Goal: Task Accomplishment & Management: Complete application form

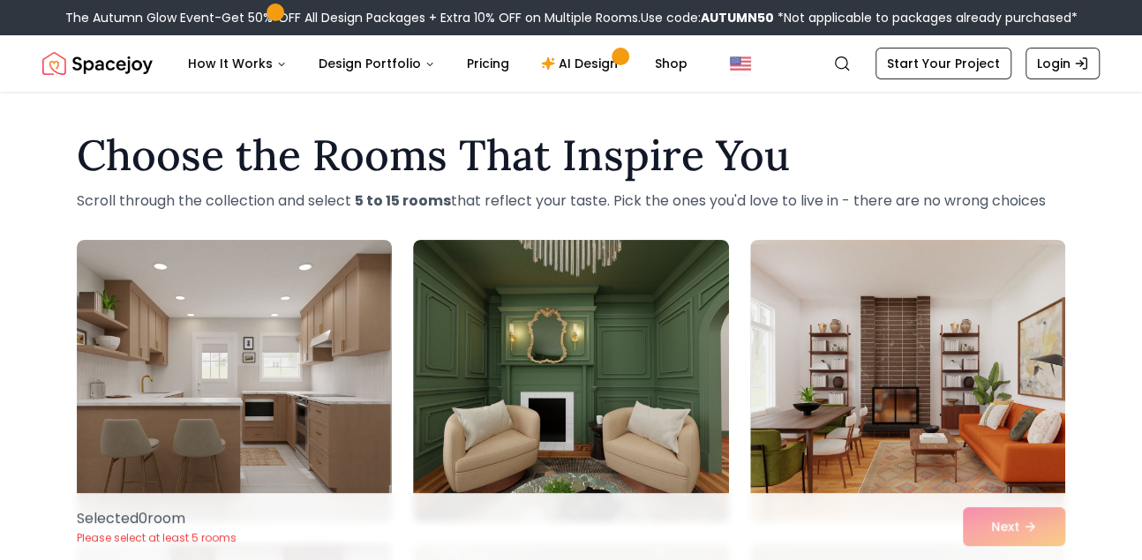
click at [734, 177] on h1 "Choose the Rooms That Inspire You" at bounding box center [571, 155] width 988 height 42
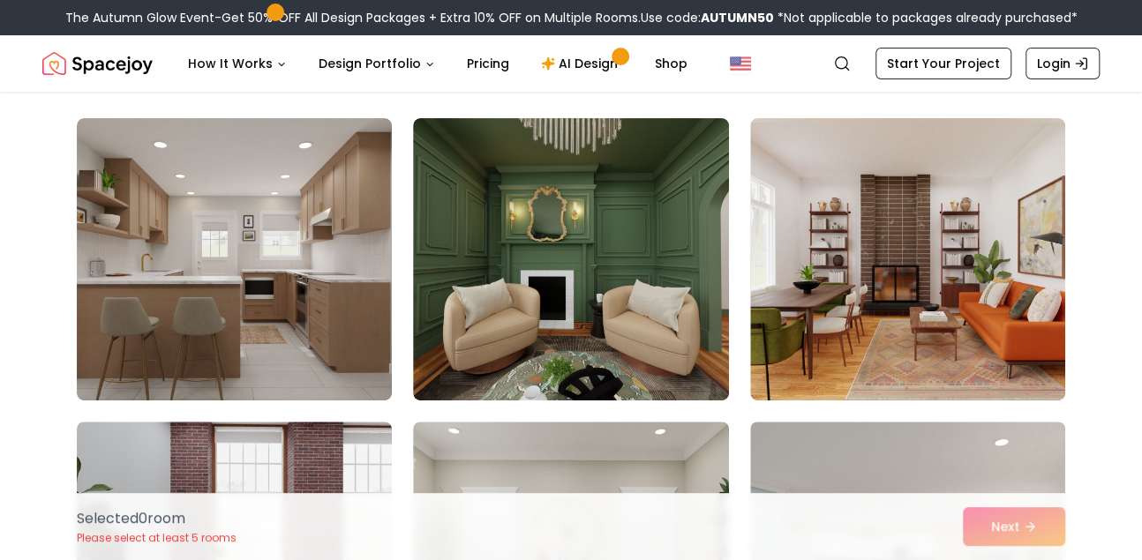
scroll to position [174, 0]
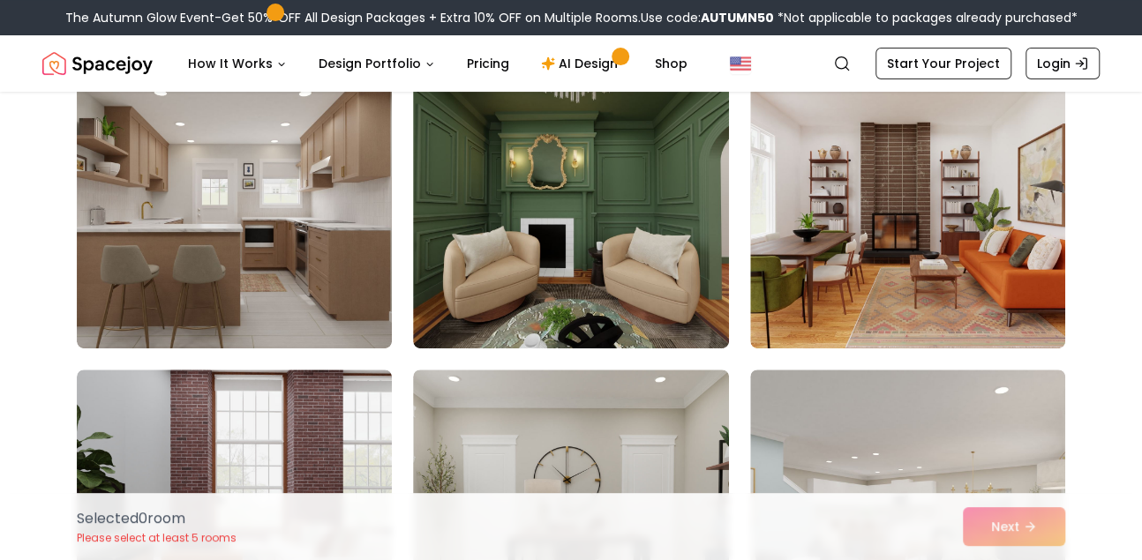
click at [145, 189] on img at bounding box center [234, 207] width 315 height 282
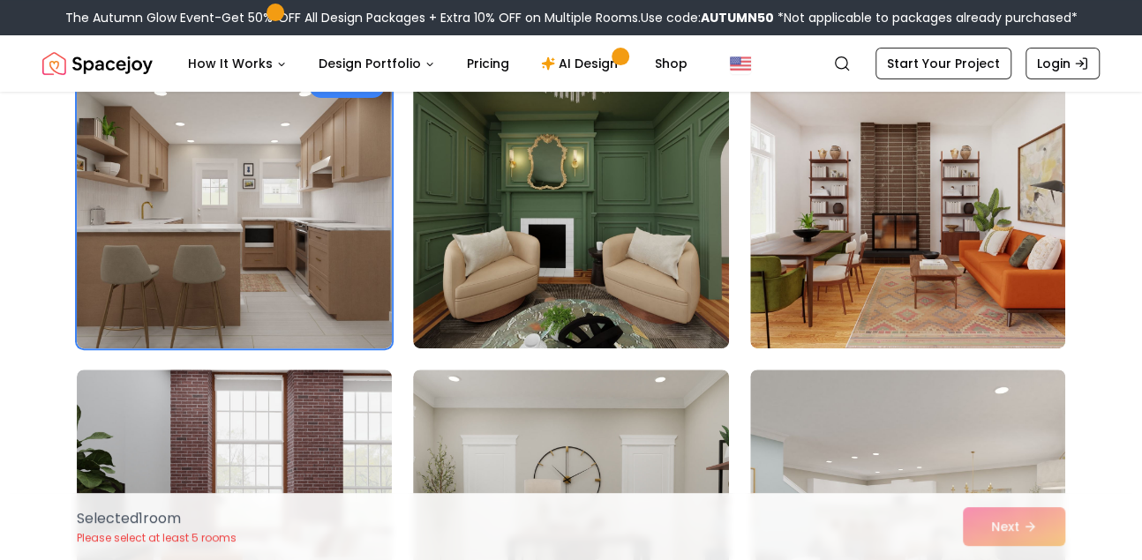
click at [627, 263] on img at bounding box center [570, 207] width 315 height 282
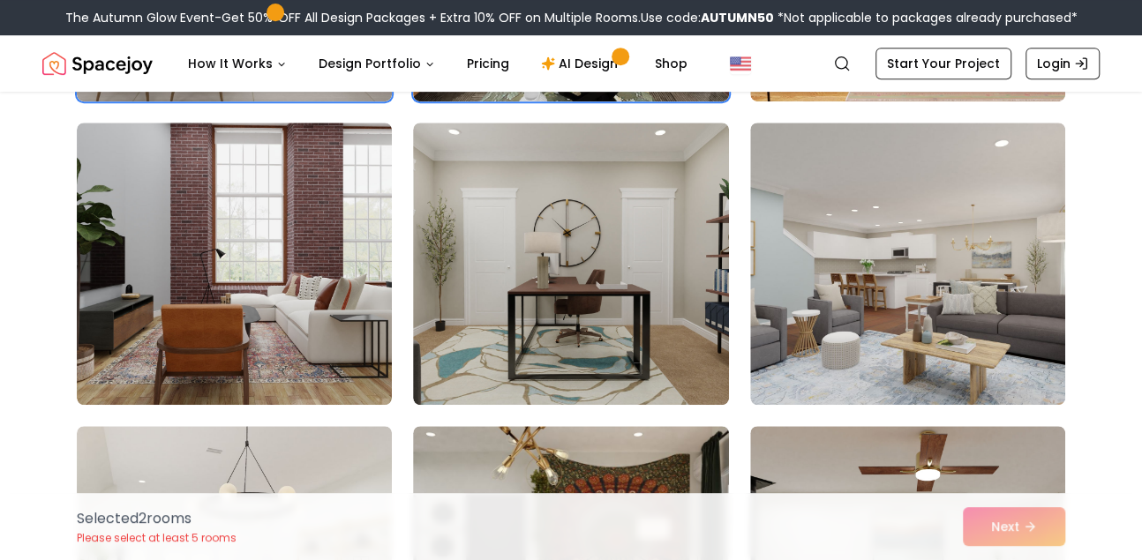
scroll to position [422, 0]
click at [627, 263] on img at bounding box center [570, 263] width 315 height 282
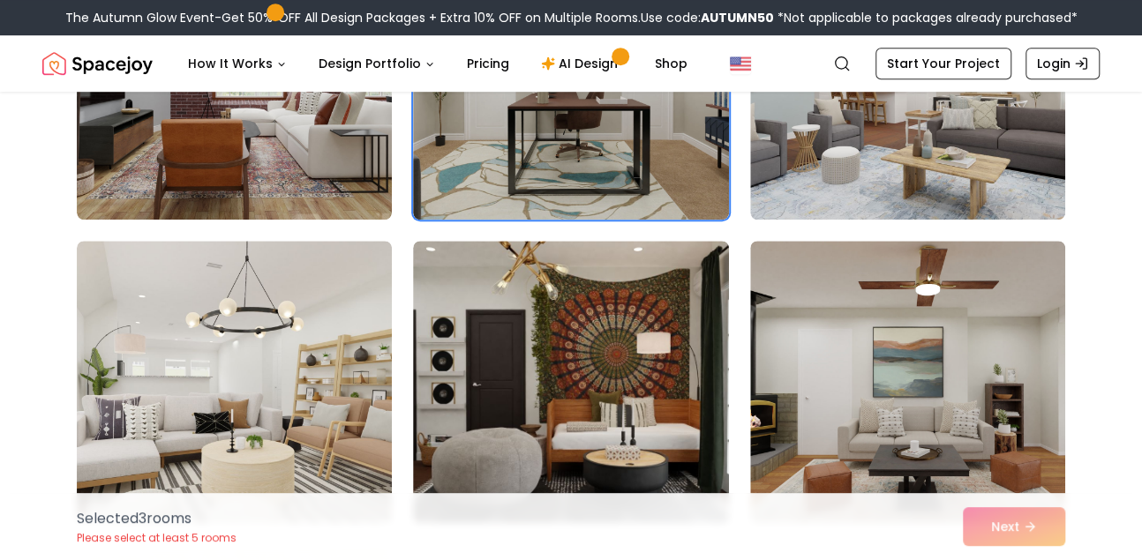
scroll to position [608, 0]
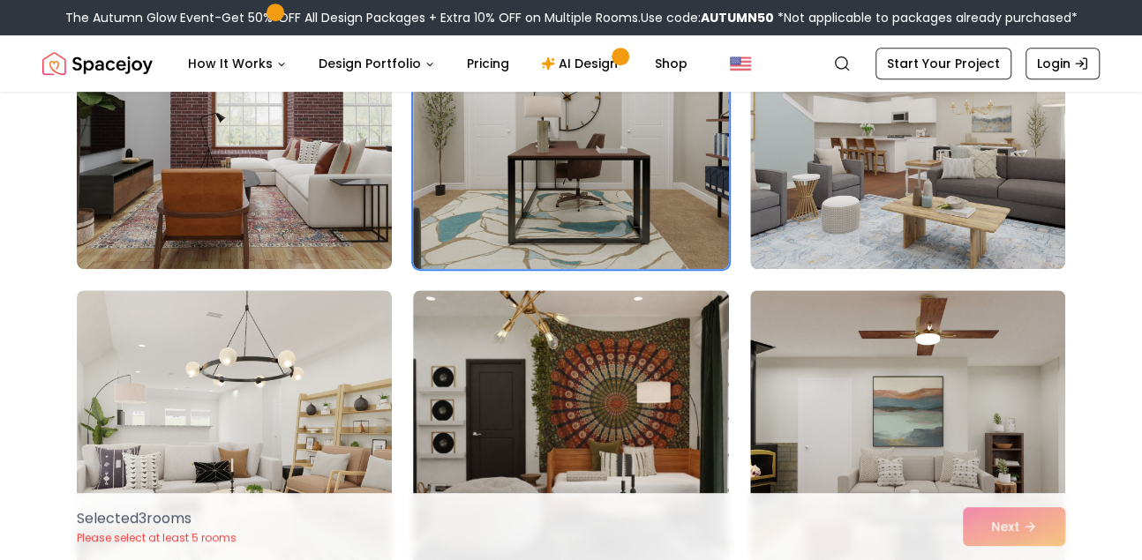
click at [855, 222] on img at bounding box center [907, 128] width 315 height 282
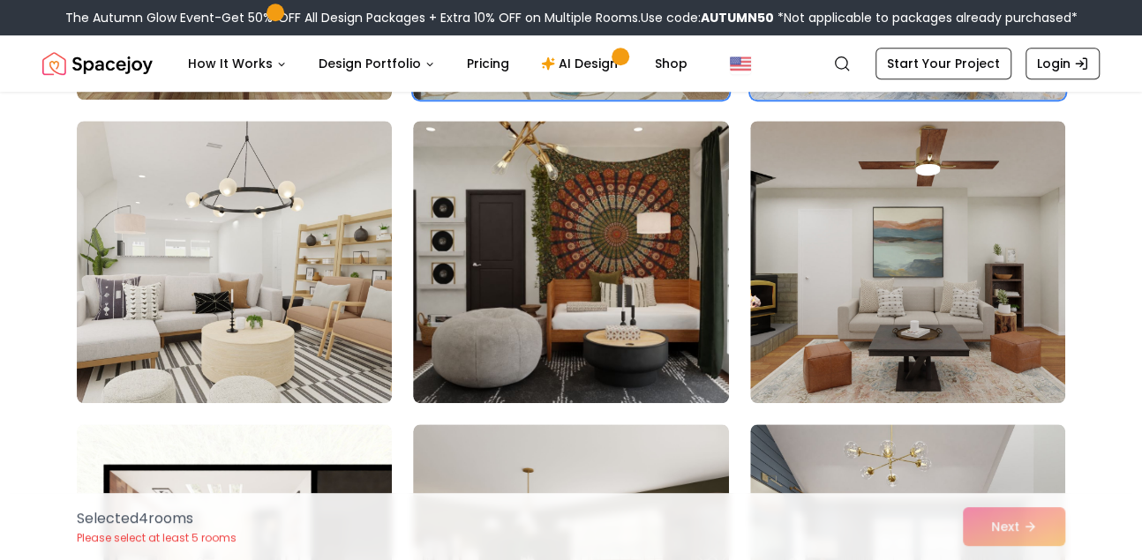
scroll to position [751, 0]
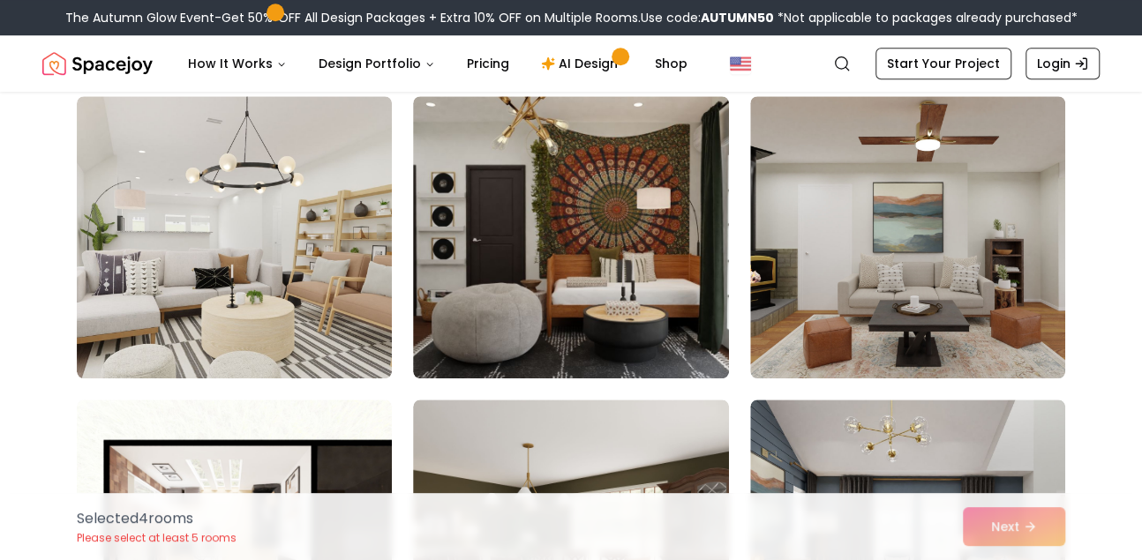
click at [658, 217] on img at bounding box center [570, 237] width 315 height 282
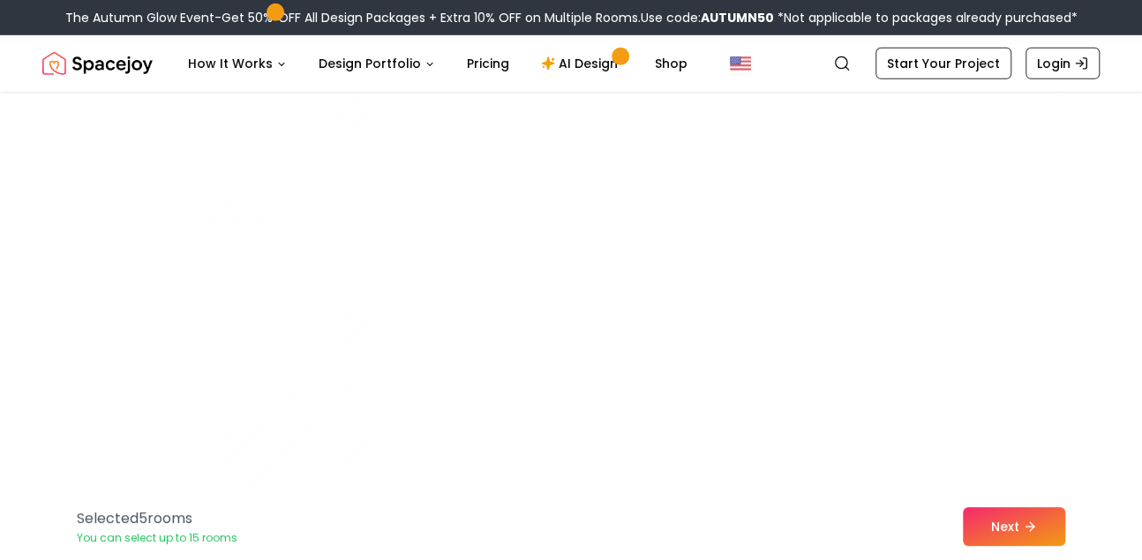
scroll to position [9824, 0]
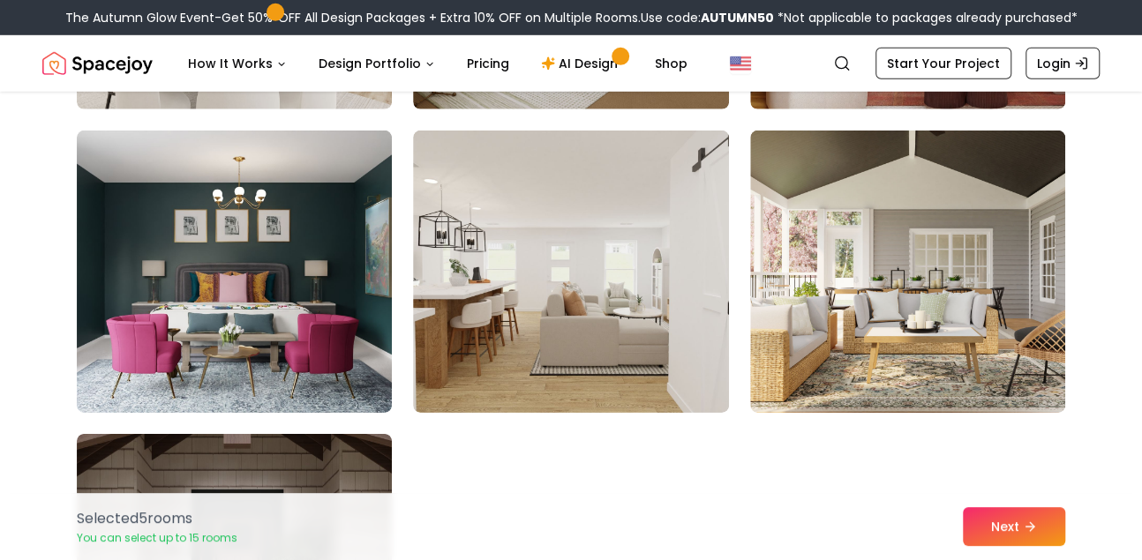
click at [844, 207] on img at bounding box center [907, 272] width 315 height 282
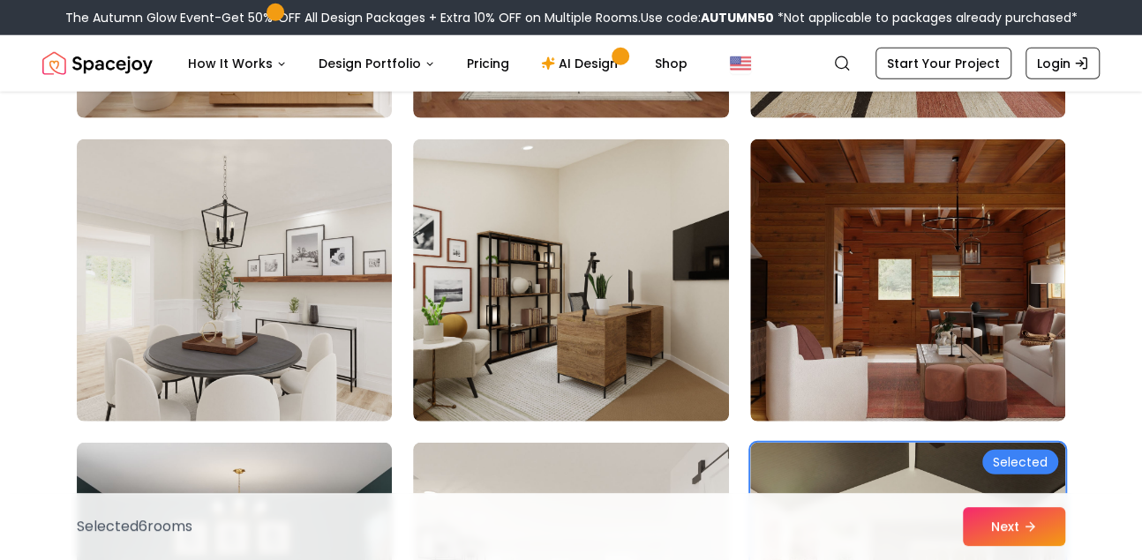
scroll to position [9234, 0]
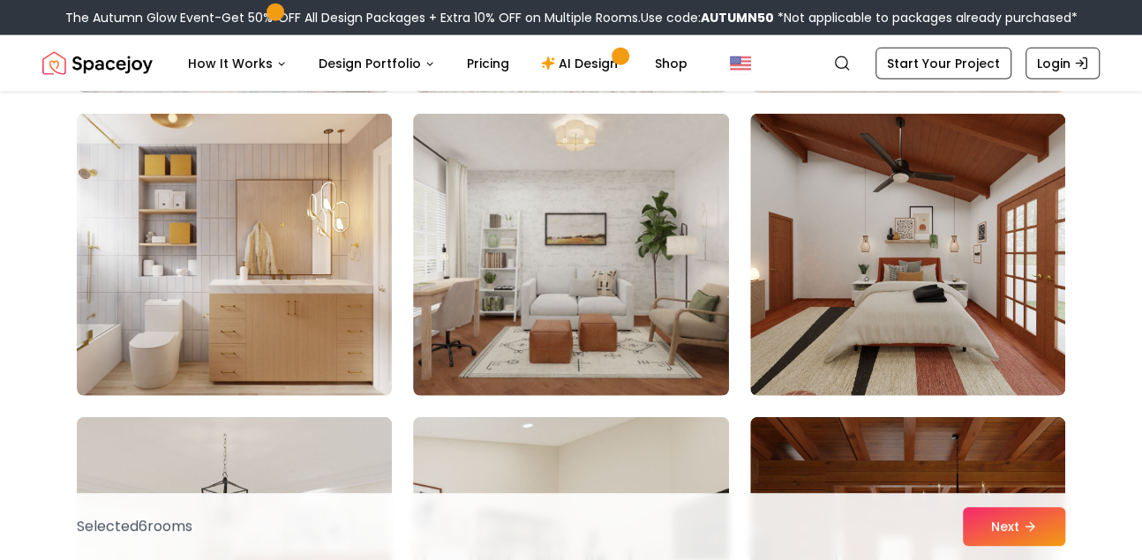
click at [311, 190] on img at bounding box center [234, 255] width 315 height 282
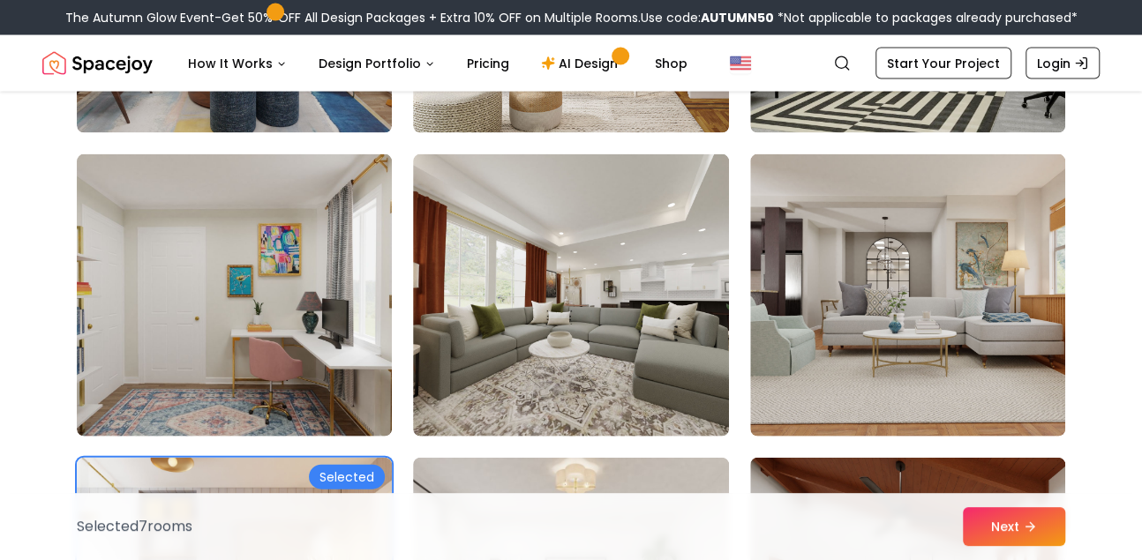
scroll to position [8893, 0]
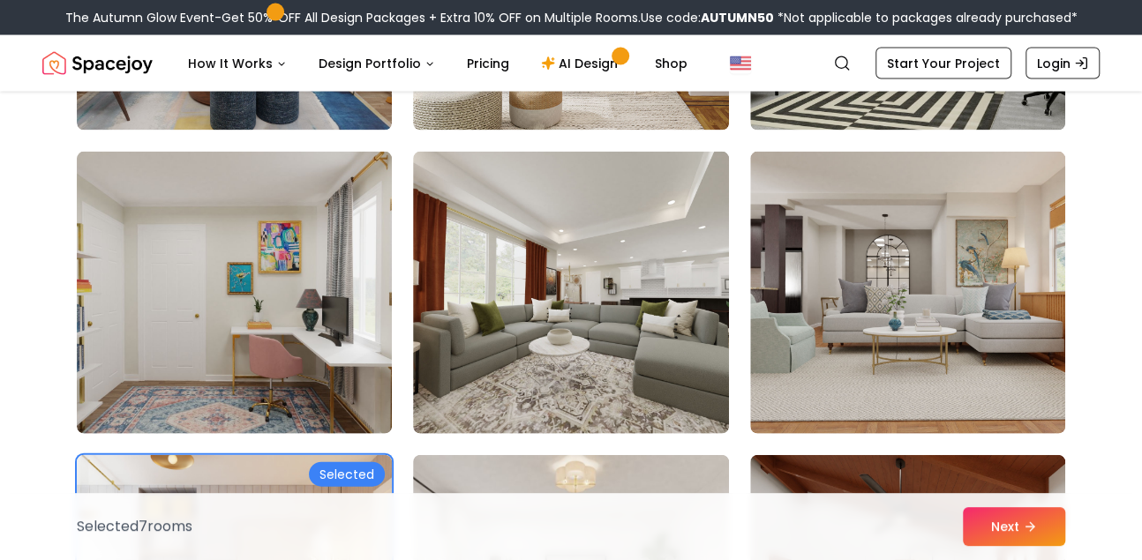
click at [455, 215] on img at bounding box center [570, 293] width 315 height 282
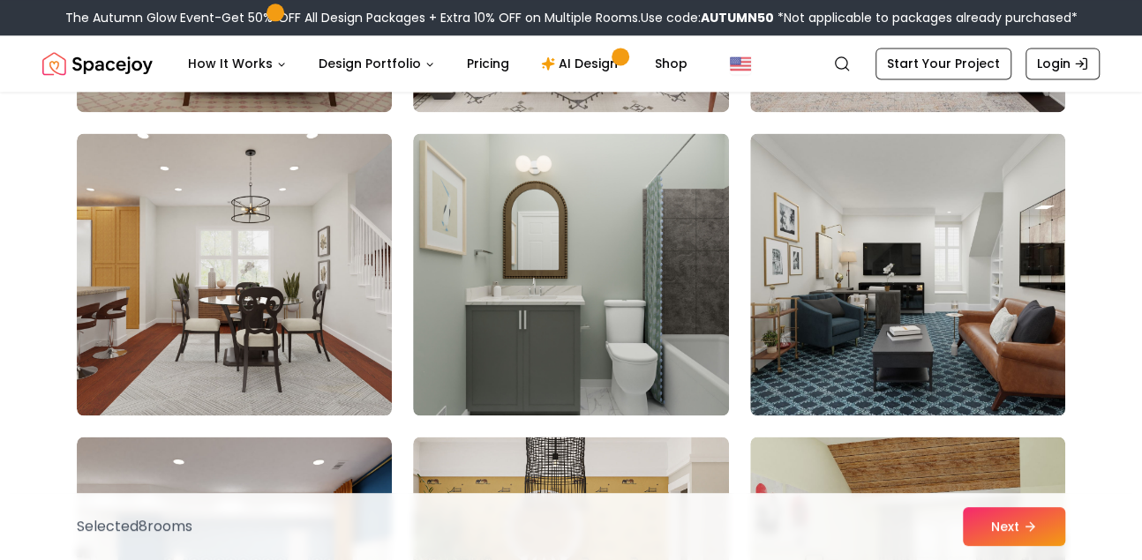
scroll to position [8303, 0]
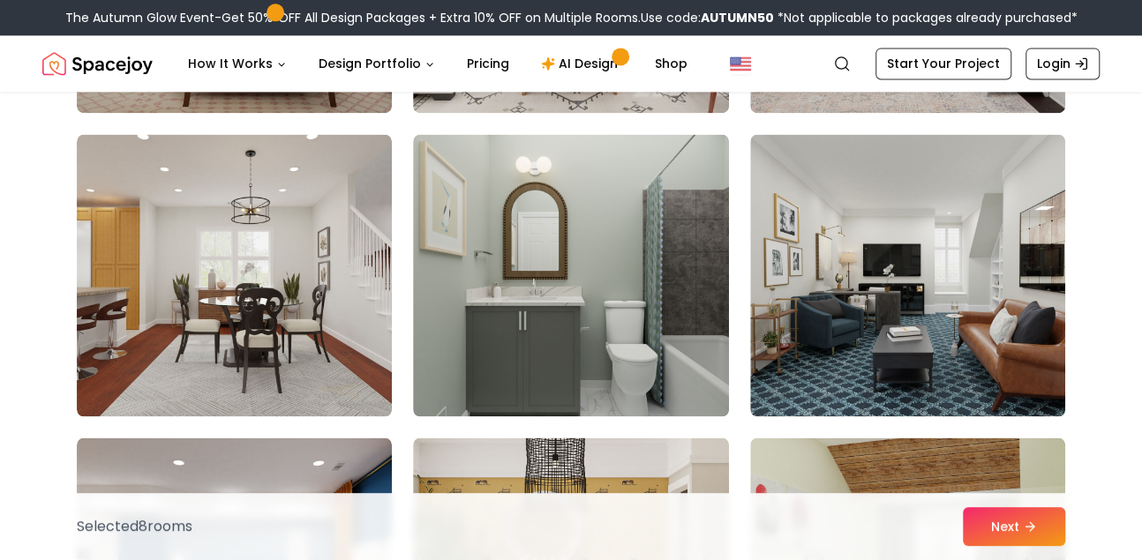
click at [657, 176] on img at bounding box center [570, 275] width 315 height 282
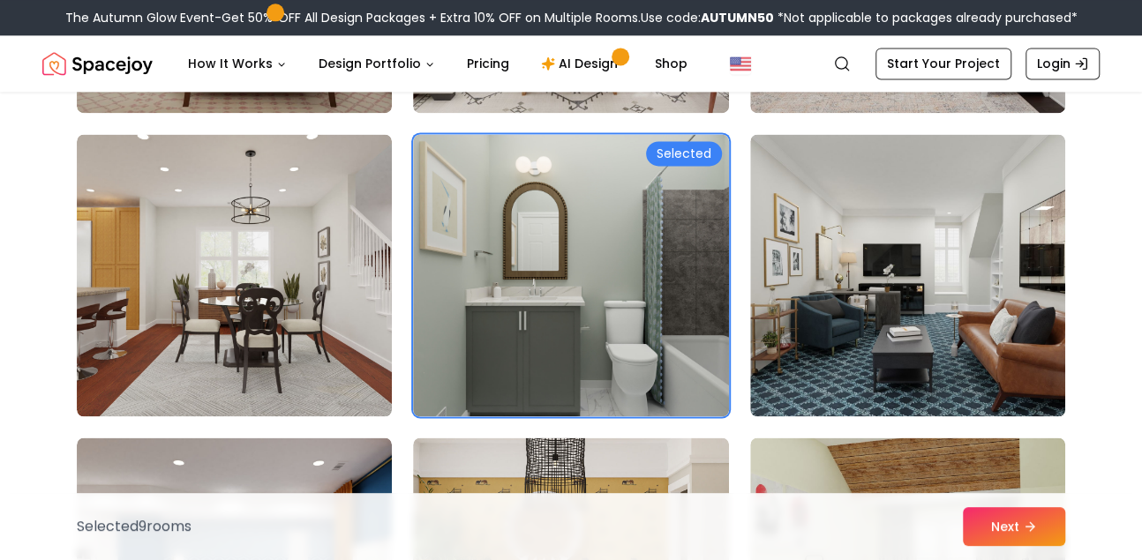
click at [657, 176] on img at bounding box center [570, 275] width 315 height 282
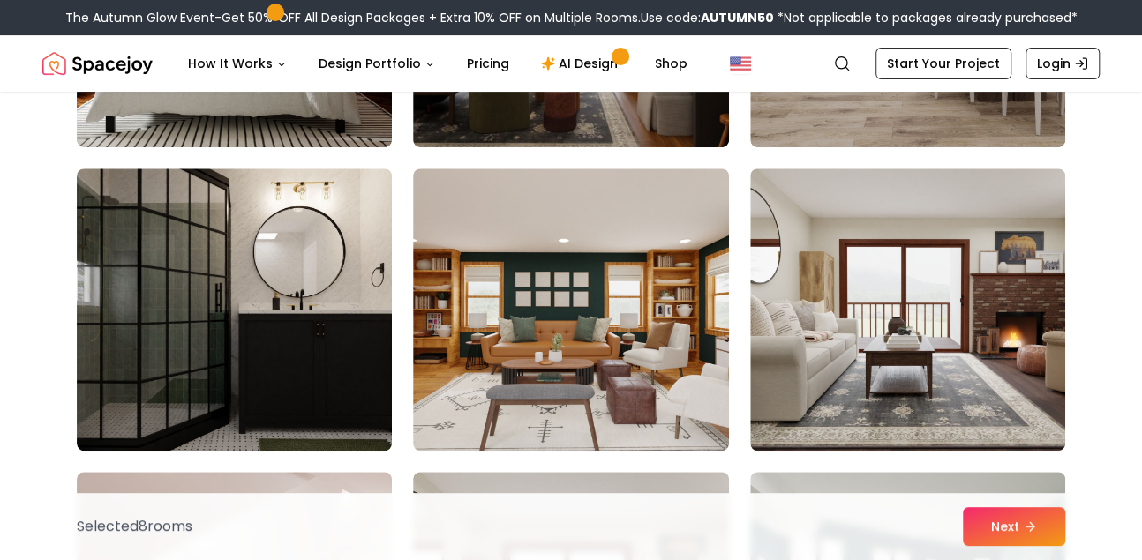
scroll to position [7354, 0]
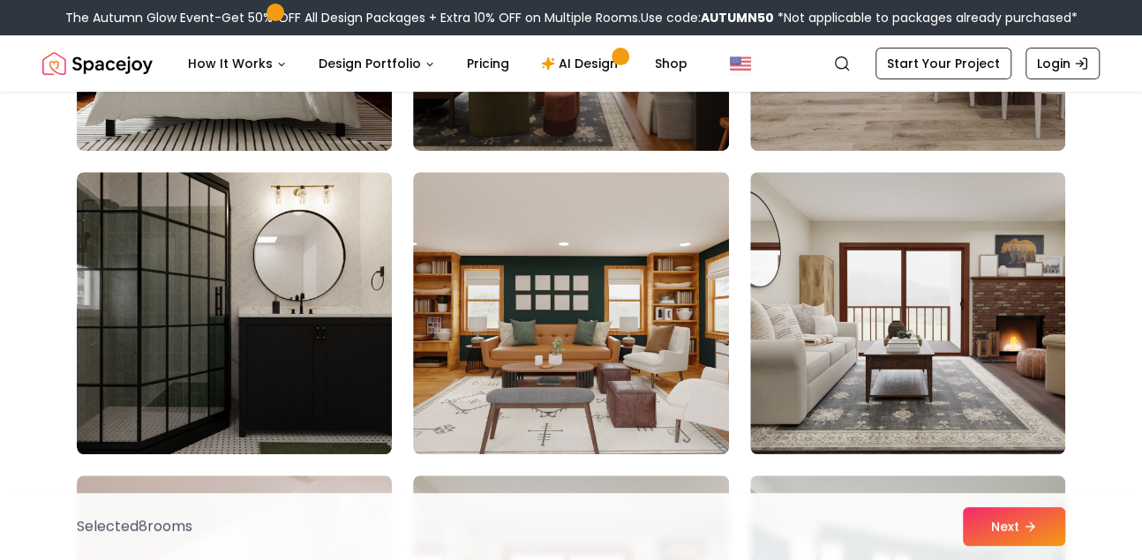
click at [321, 285] on img at bounding box center [234, 313] width 315 height 282
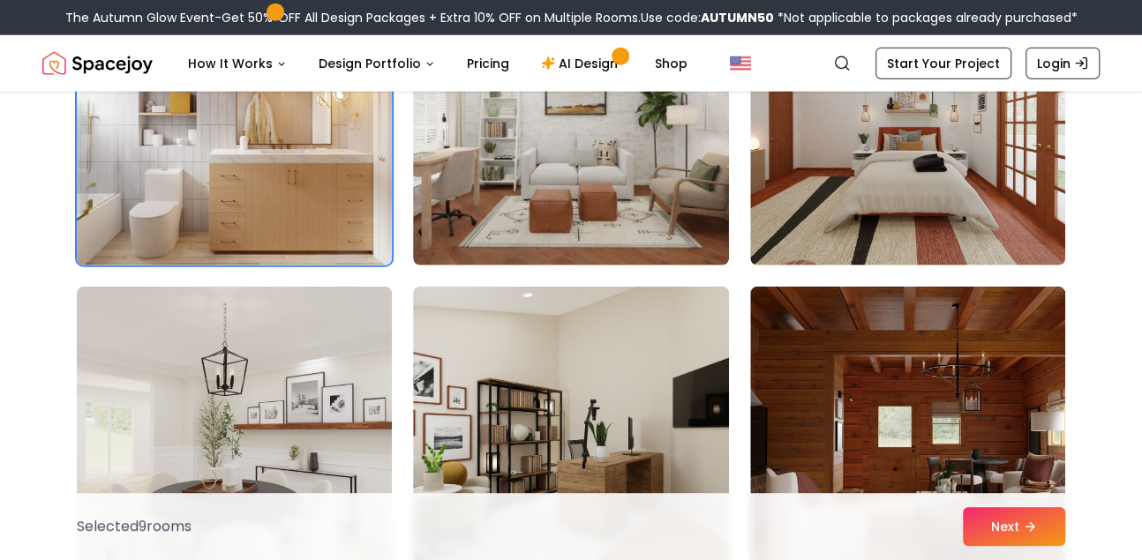
scroll to position [9428, 0]
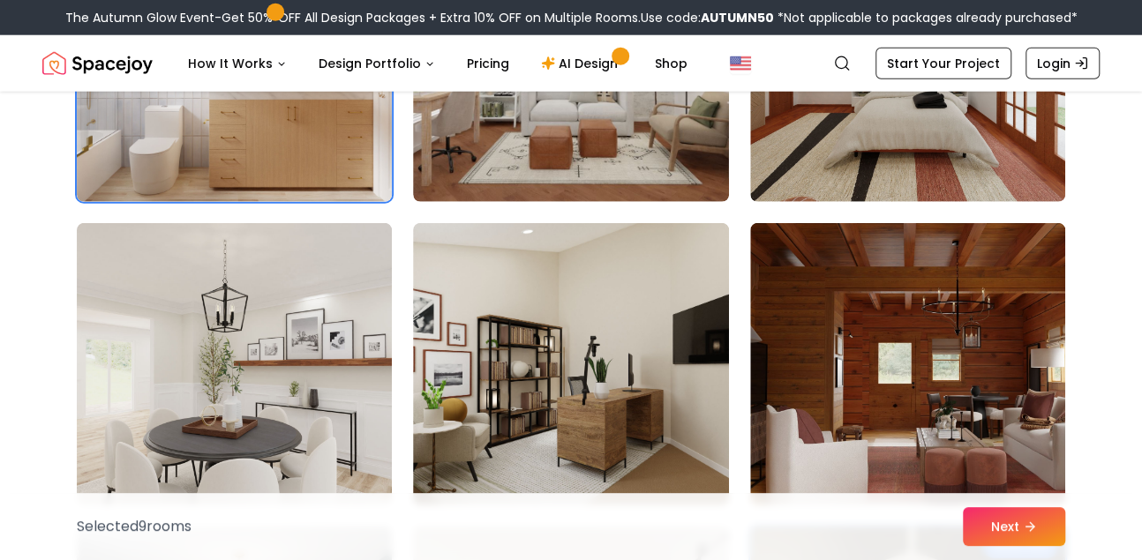
click at [650, 331] on img at bounding box center [570, 364] width 315 height 282
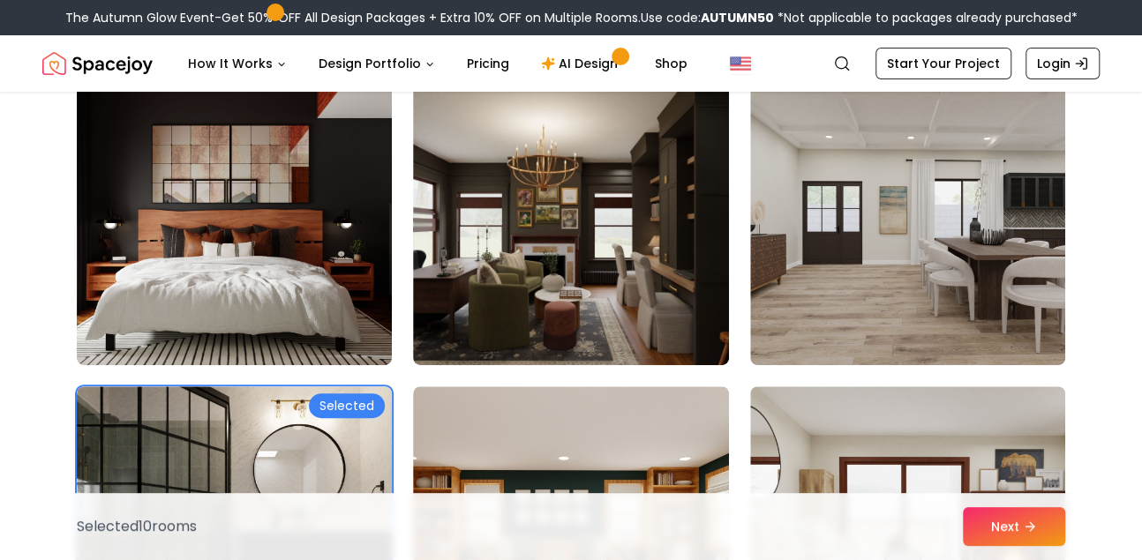
scroll to position [7284, 0]
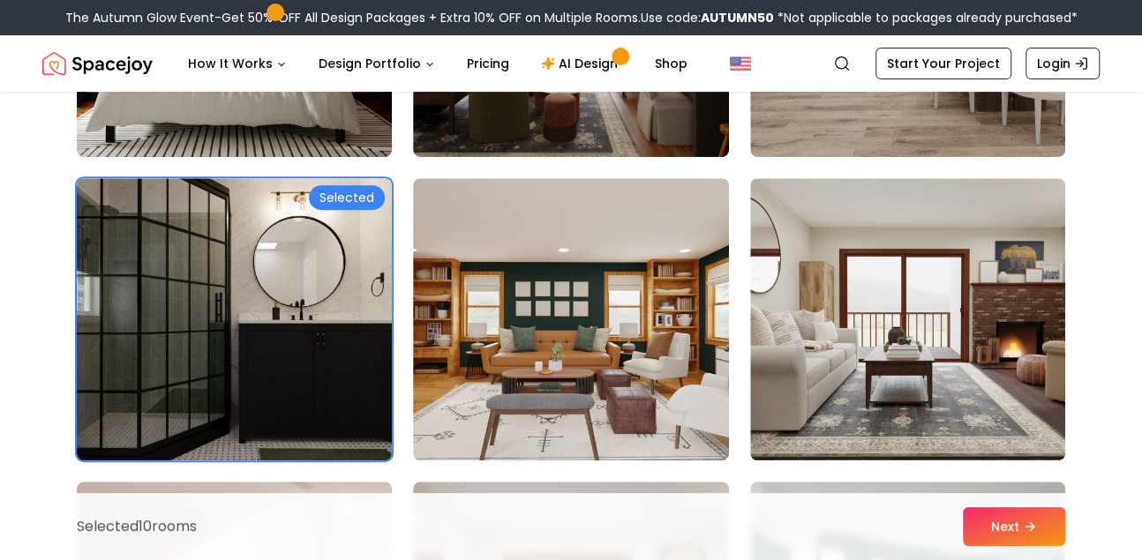
click at [855, 325] on img at bounding box center [907, 319] width 315 height 282
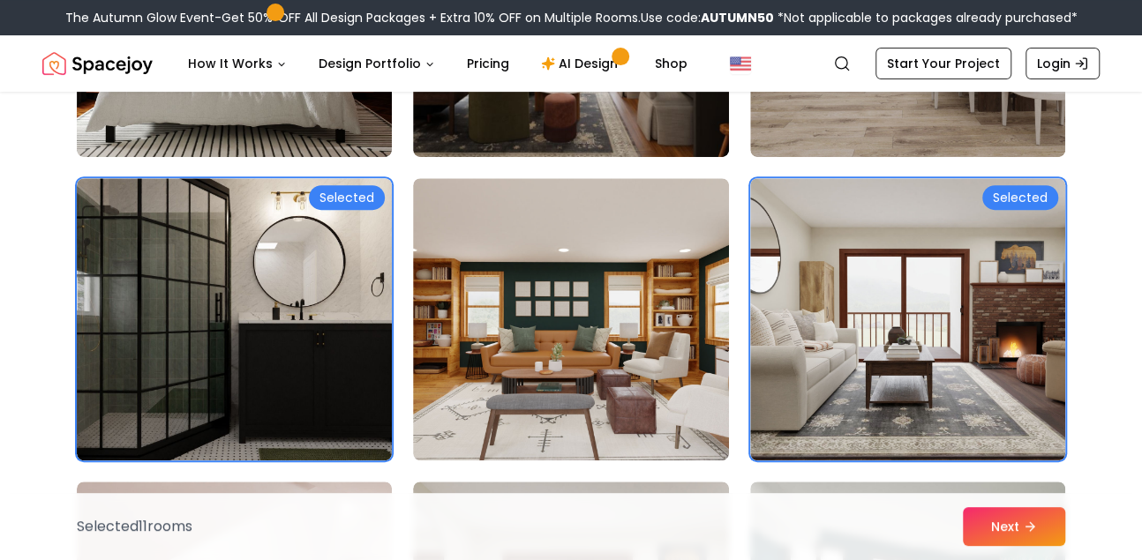
scroll to position [7062, 0]
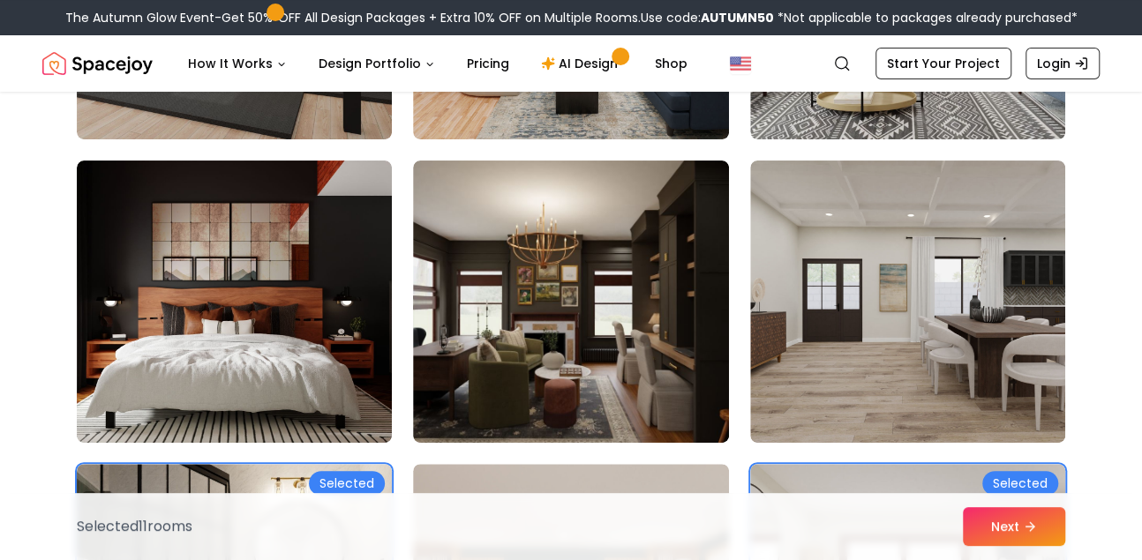
click at [673, 263] on img at bounding box center [570, 302] width 315 height 282
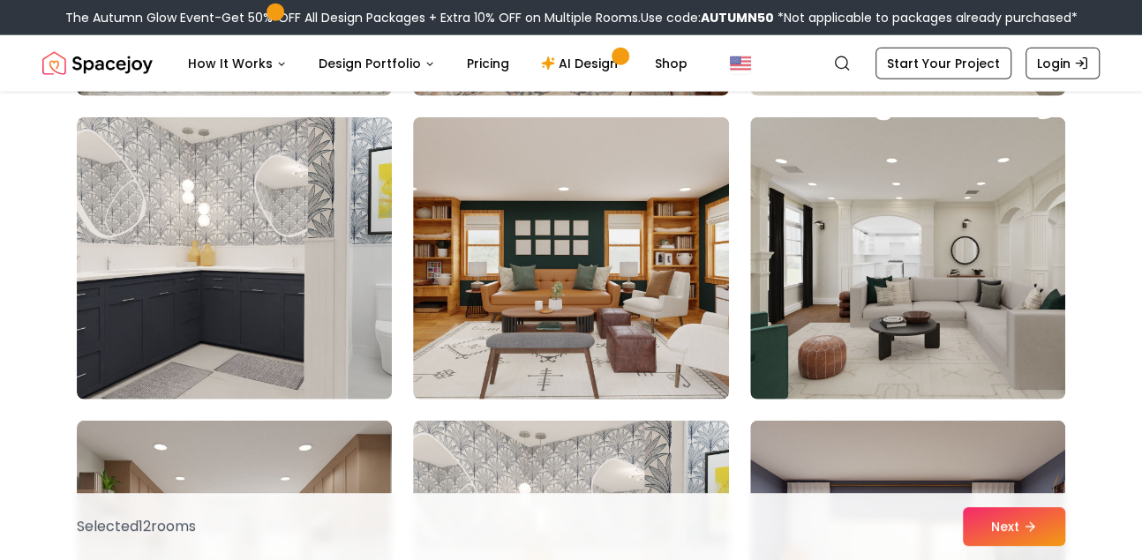
scroll to position [6005, 0]
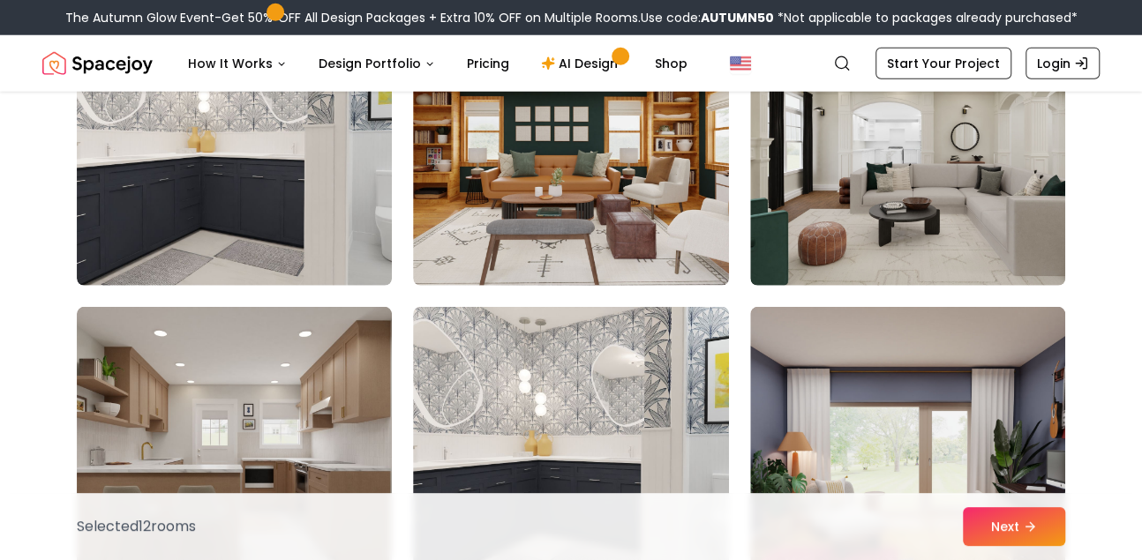
click at [131, 396] on img at bounding box center [234, 448] width 315 height 282
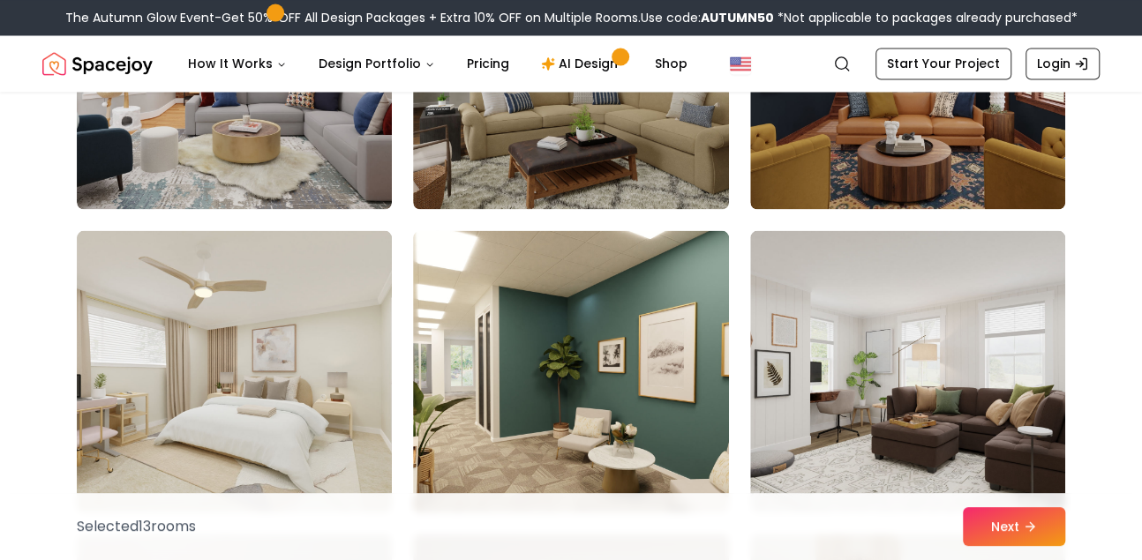
scroll to position [5169, 0]
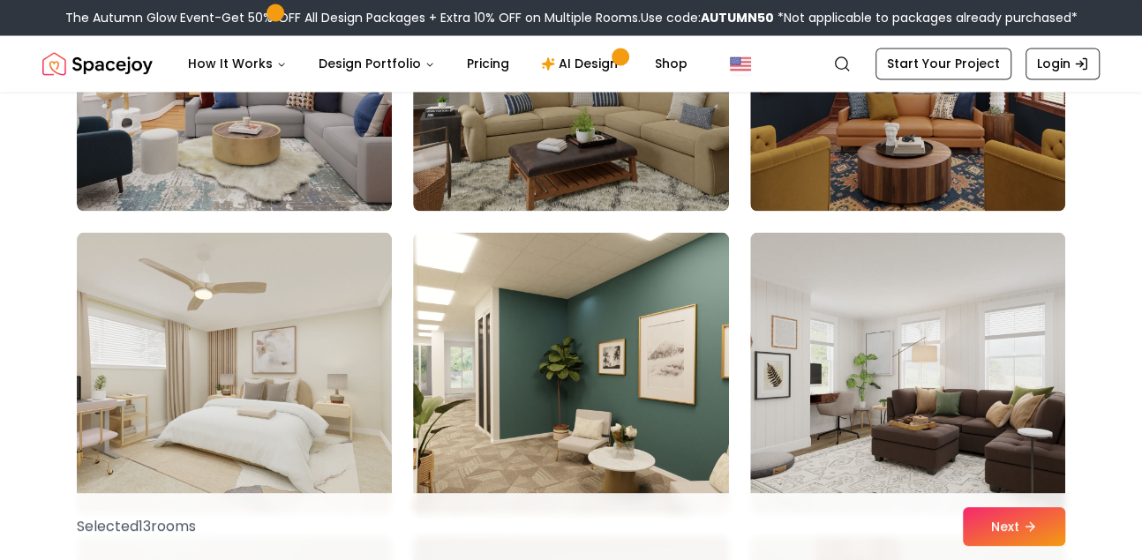
click at [93, 374] on img at bounding box center [234, 373] width 315 height 282
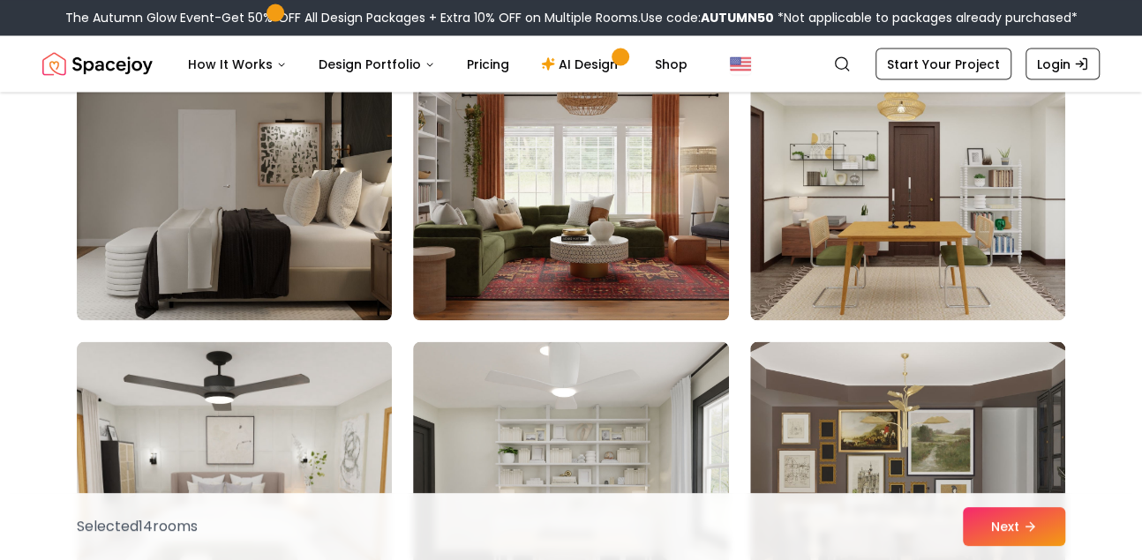
scroll to position [1689, 0]
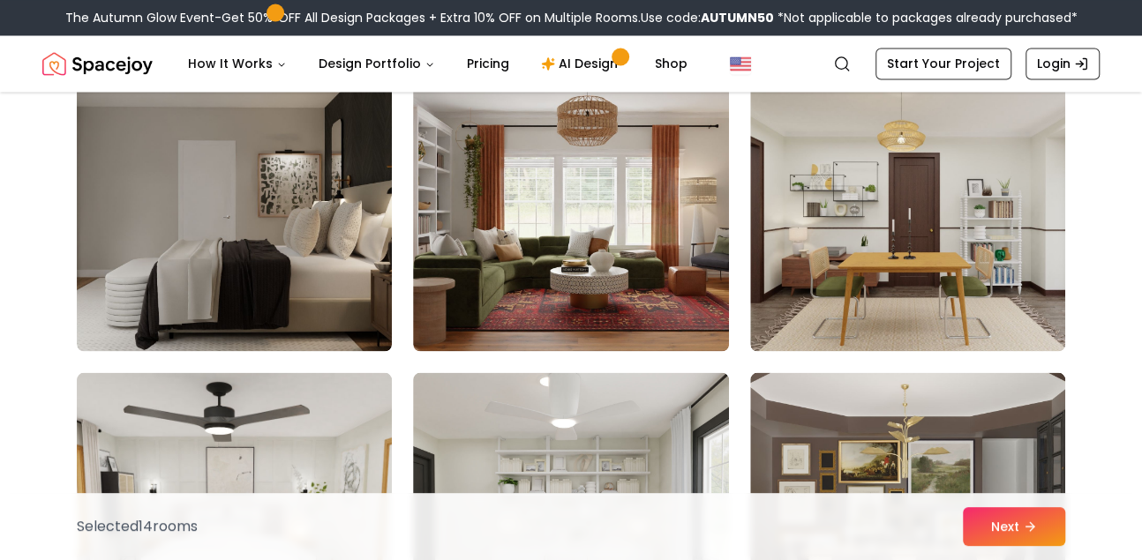
click at [524, 265] on img at bounding box center [570, 210] width 315 height 282
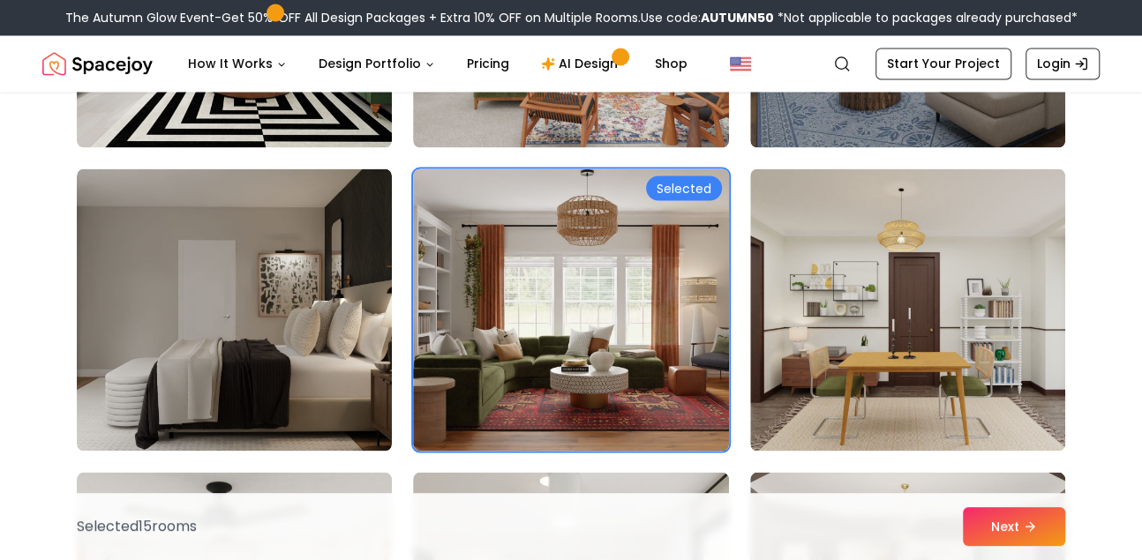
click at [319, 314] on img at bounding box center [234, 310] width 315 height 282
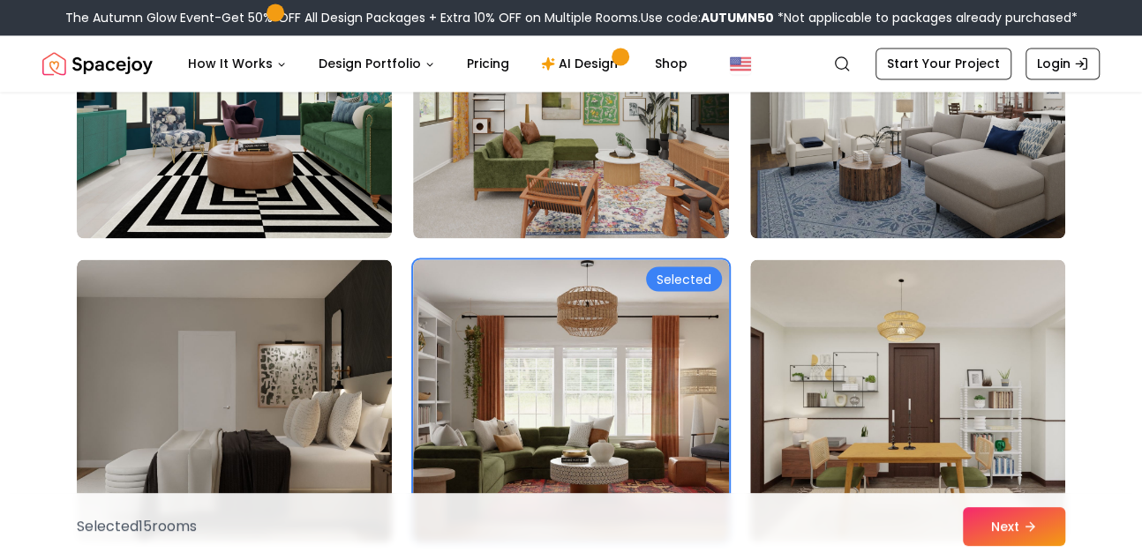
click at [319, 314] on img at bounding box center [234, 400] width 315 height 282
click at [316, 321] on img at bounding box center [234, 400] width 315 height 282
click at [573, 292] on img at bounding box center [570, 400] width 315 height 282
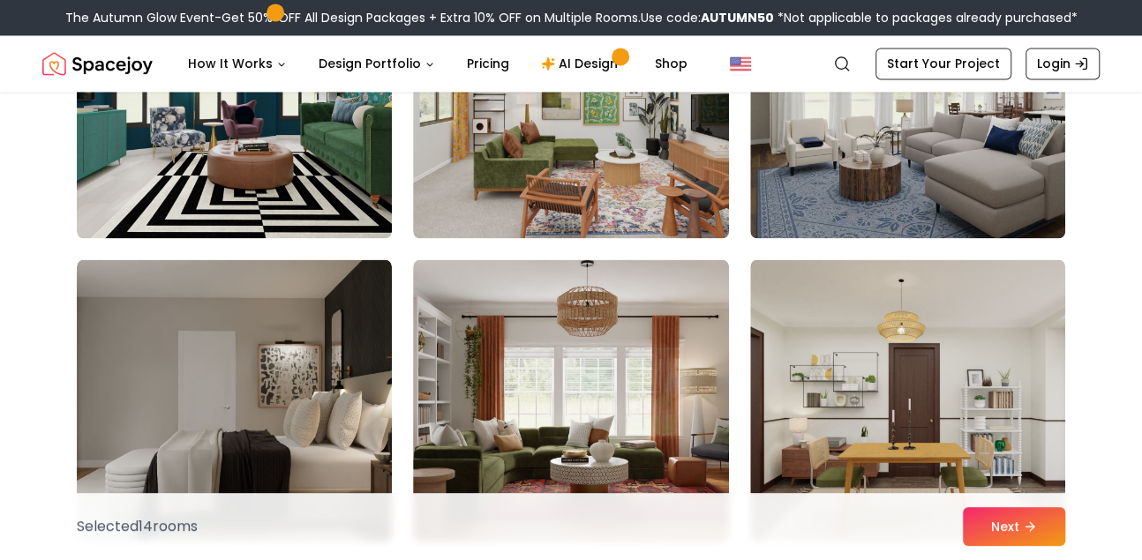
click at [255, 376] on img at bounding box center [234, 400] width 315 height 282
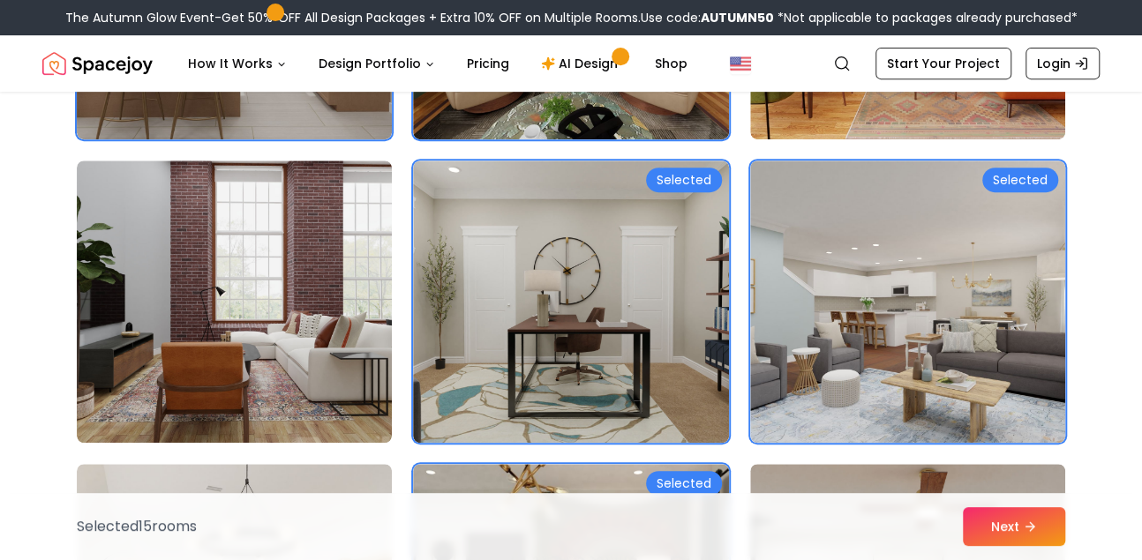
scroll to position [384, 0]
click at [680, 248] on img at bounding box center [570, 301] width 315 height 282
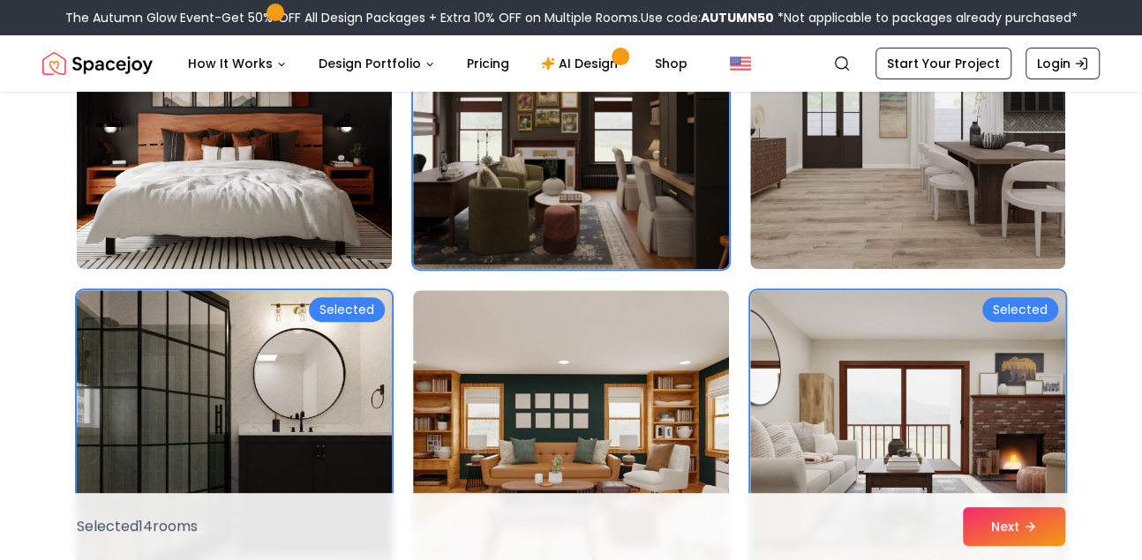
scroll to position [7233, 0]
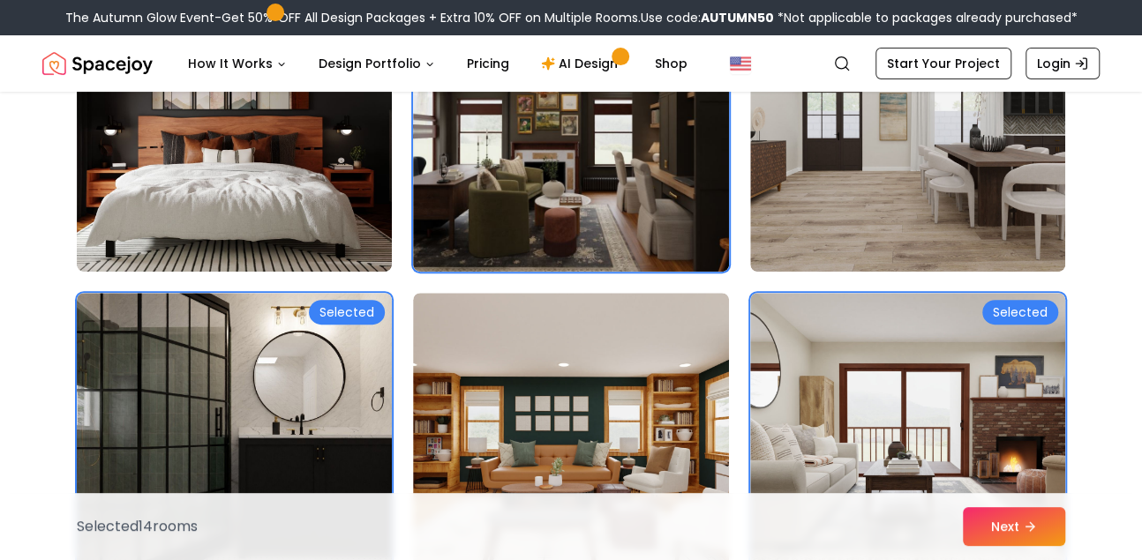
click at [323, 222] on img at bounding box center [234, 130] width 315 height 282
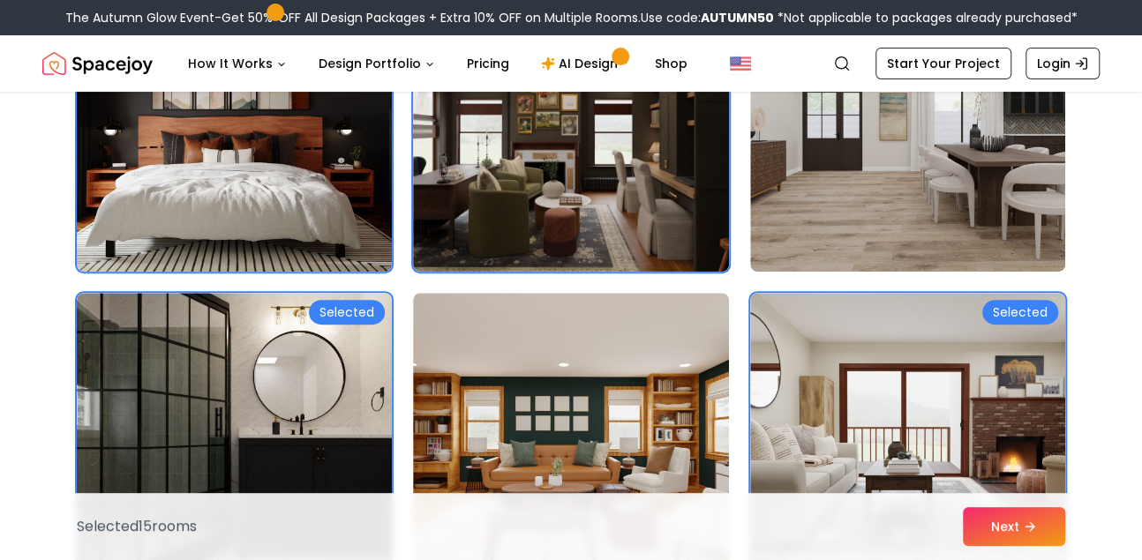
scroll to position [7126, 0]
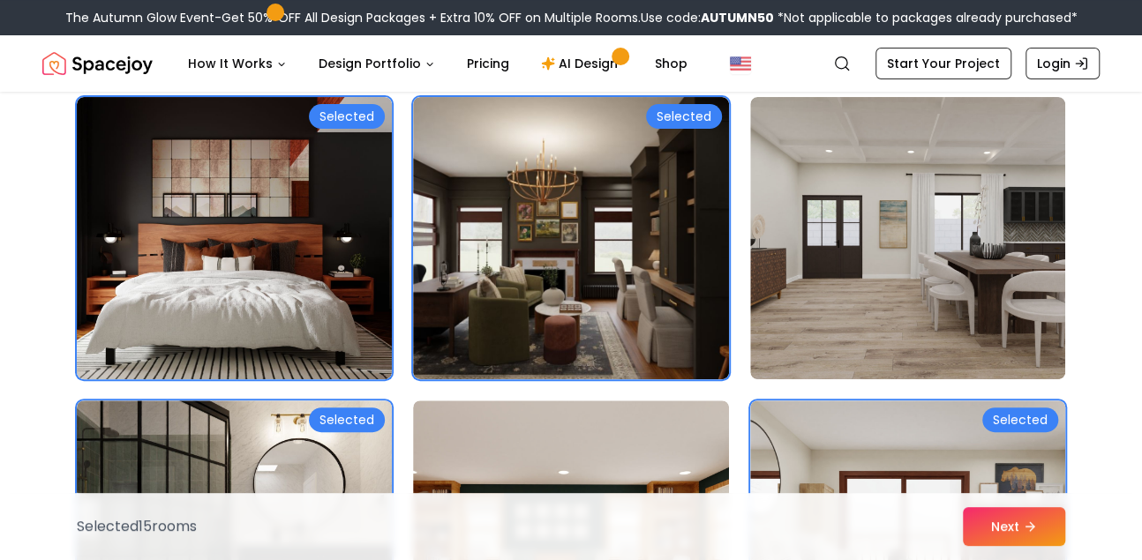
click at [855, 289] on img at bounding box center [907, 238] width 315 height 282
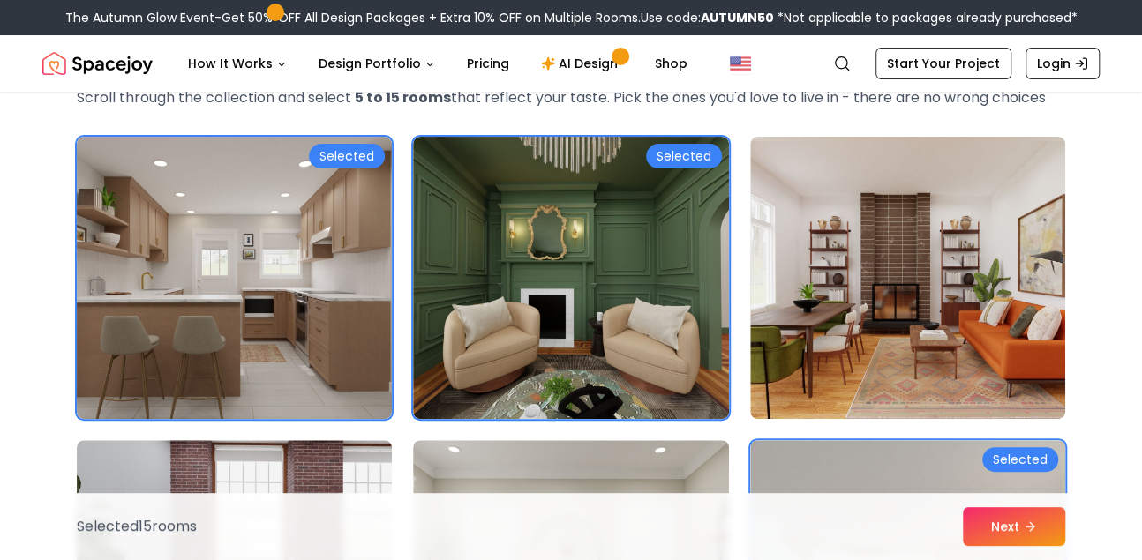
scroll to position [96, 0]
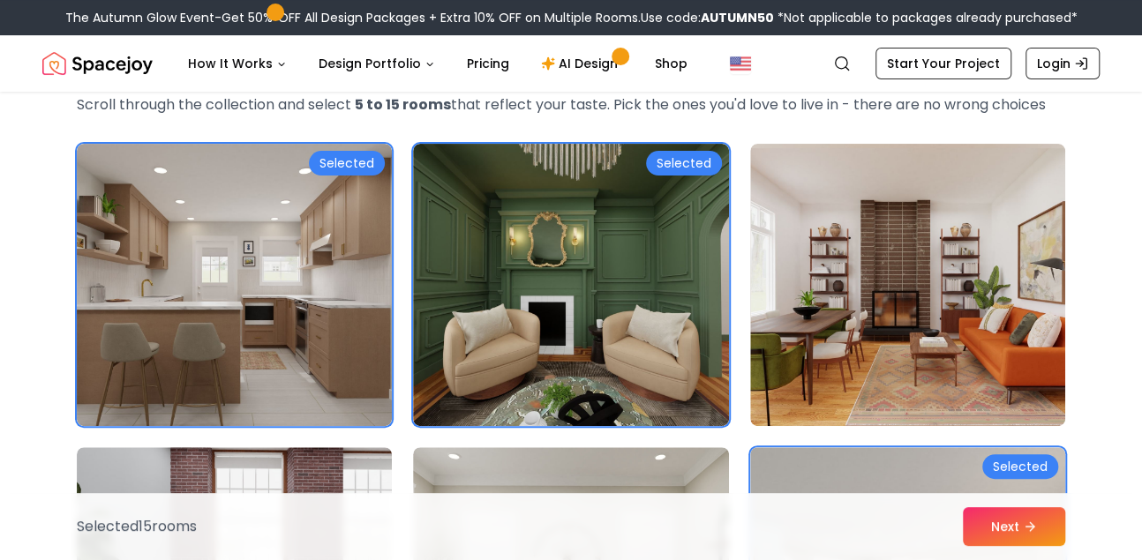
click at [500, 297] on img at bounding box center [570, 285] width 315 height 282
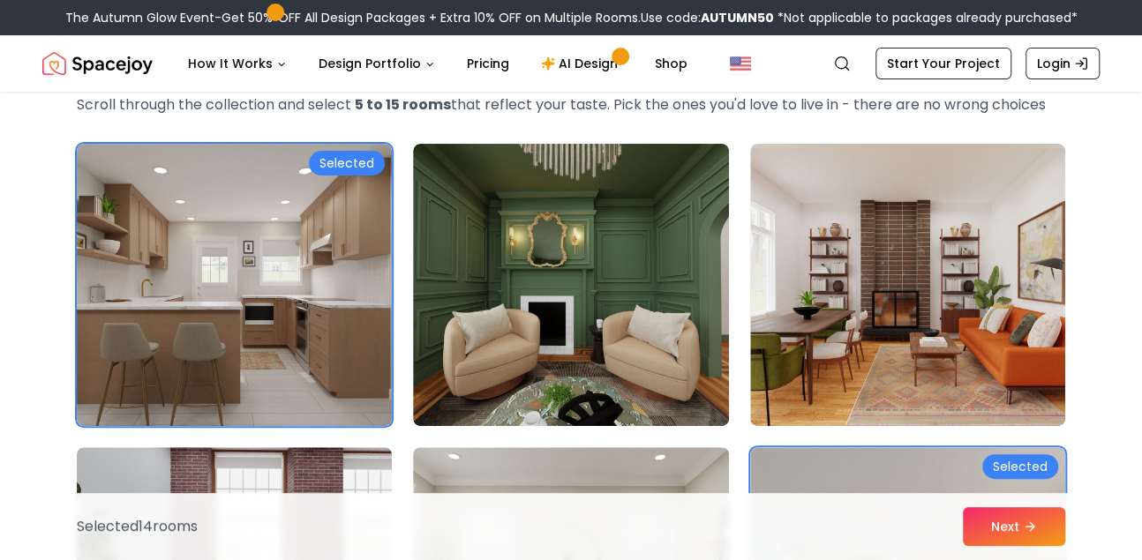
click at [855, 419] on icon at bounding box center [1030, 527] width 14 height 14
